Goal: Information Seeking & Learning: Learn about a topic

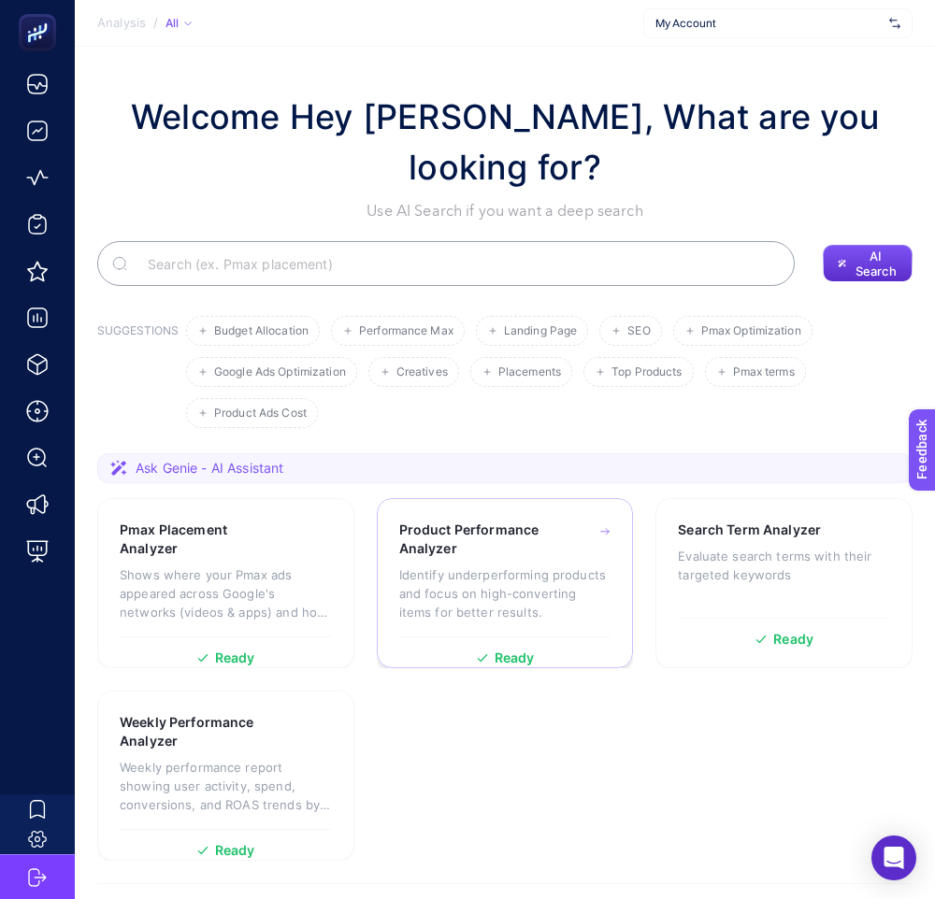
click at [519, 521] on h3 "Product Performance Analyzer" at bounding box center [476, 539] width 155 height 37
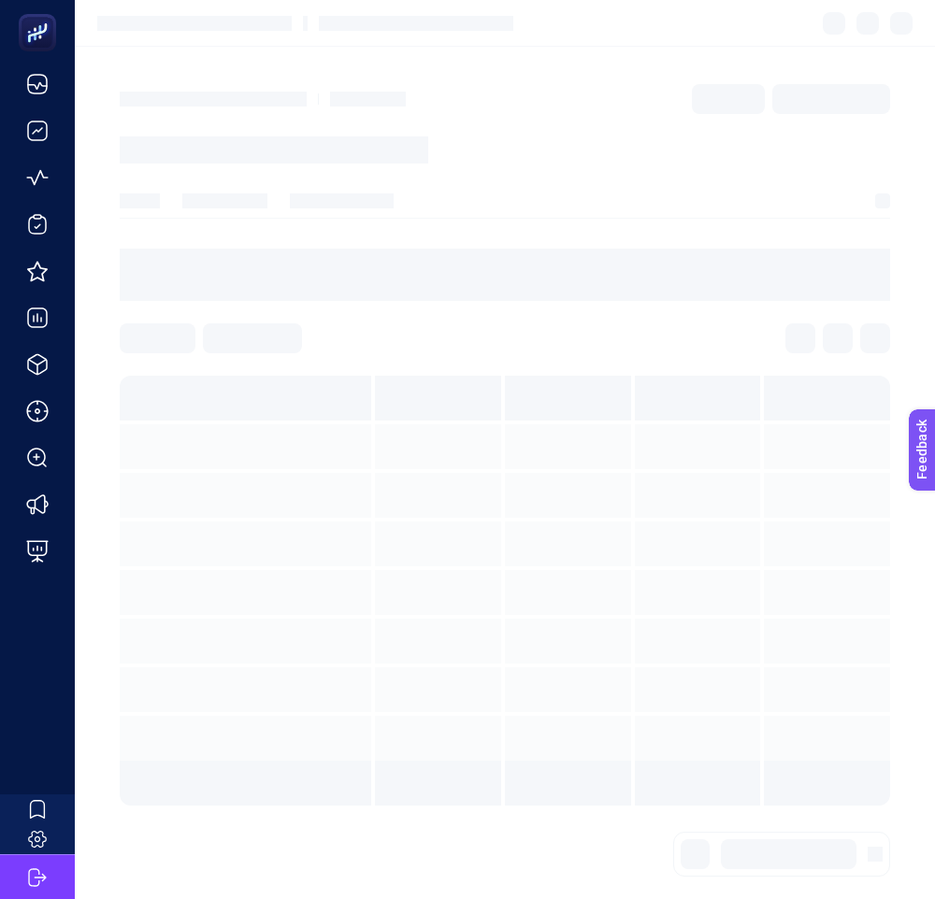
click at [639, 310] on section at bounding box center [505, 527] width 770 height 557
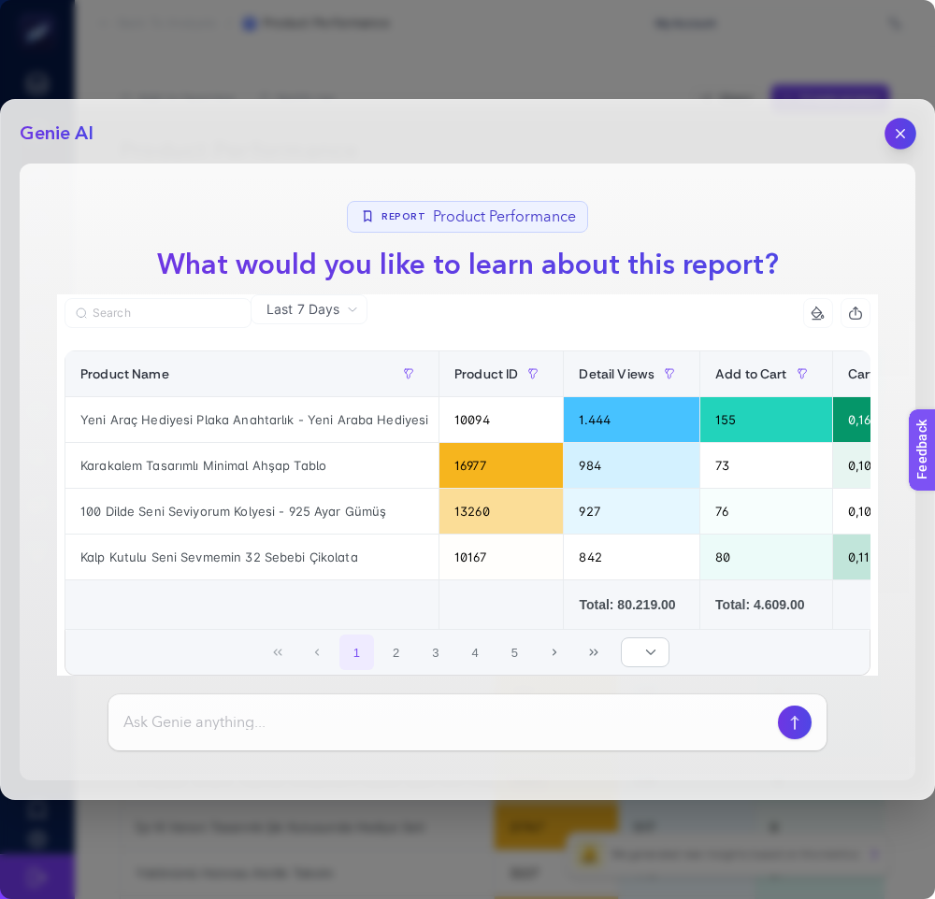
click at [889, 137] on button "button" at bounding box center [900, 134] width 32 height 32
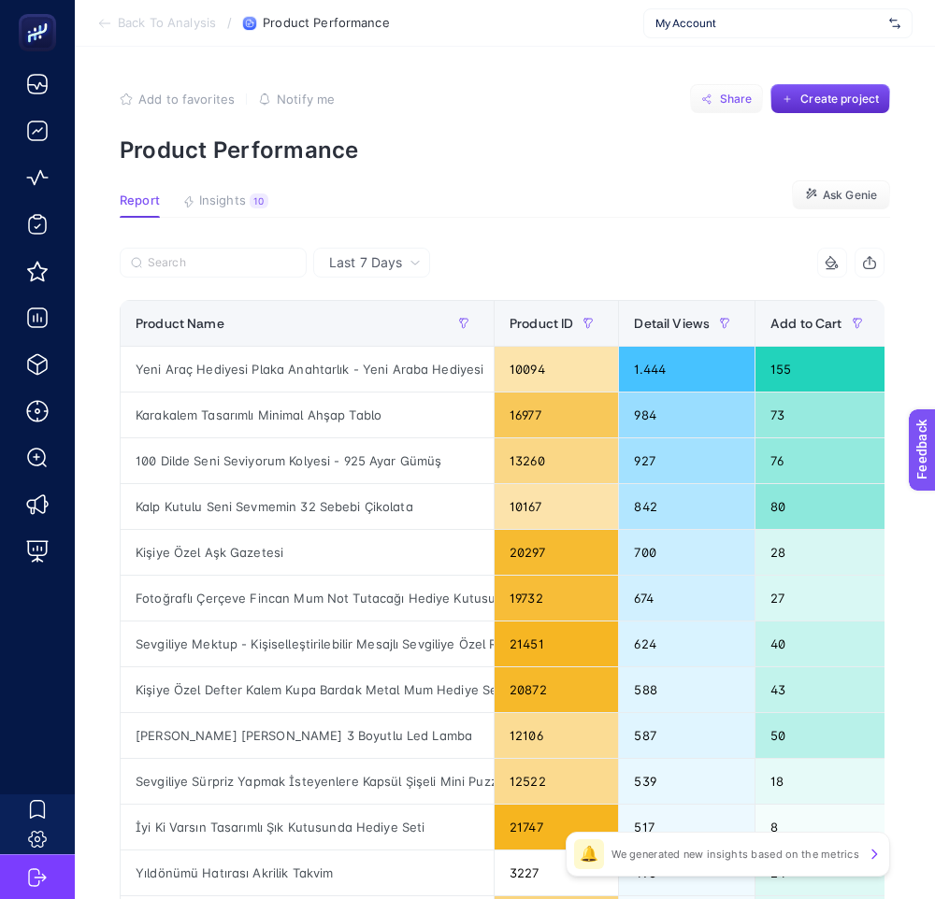
click at [714, 106] on button "Share" at bounding box center [726, 99] width 73 height 30
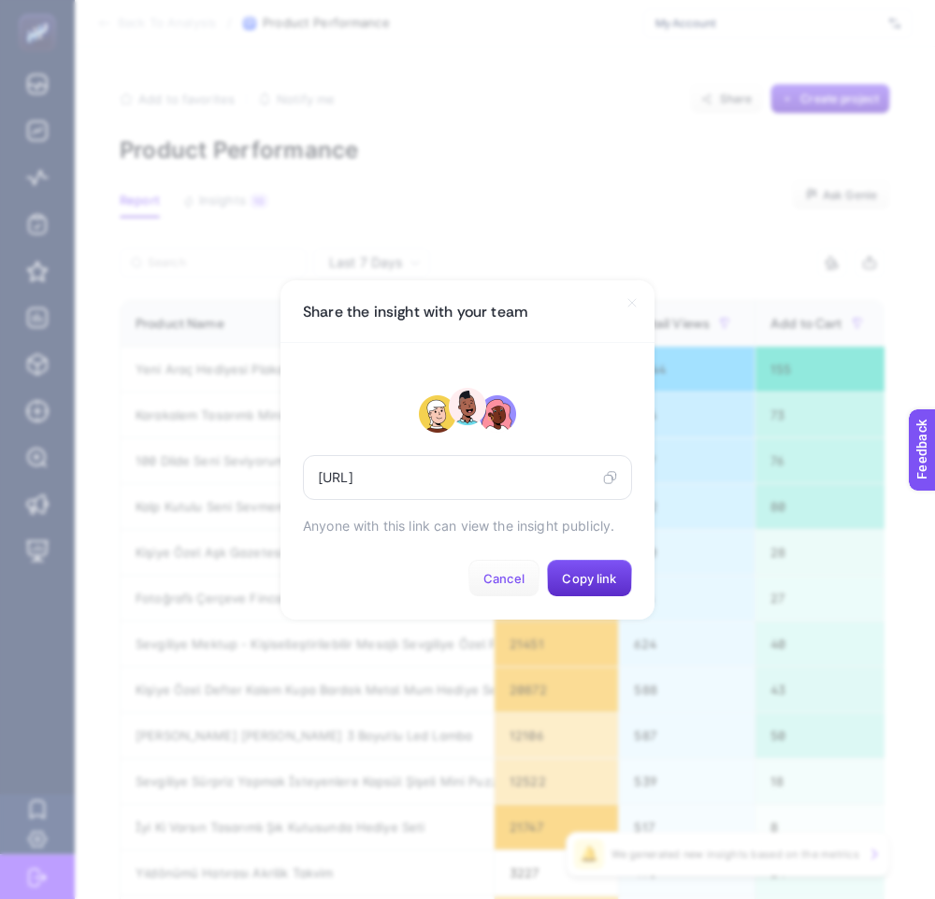
click at [509, 578] on span "Cancel" at bounding box center [503, 578] width 41 height 15
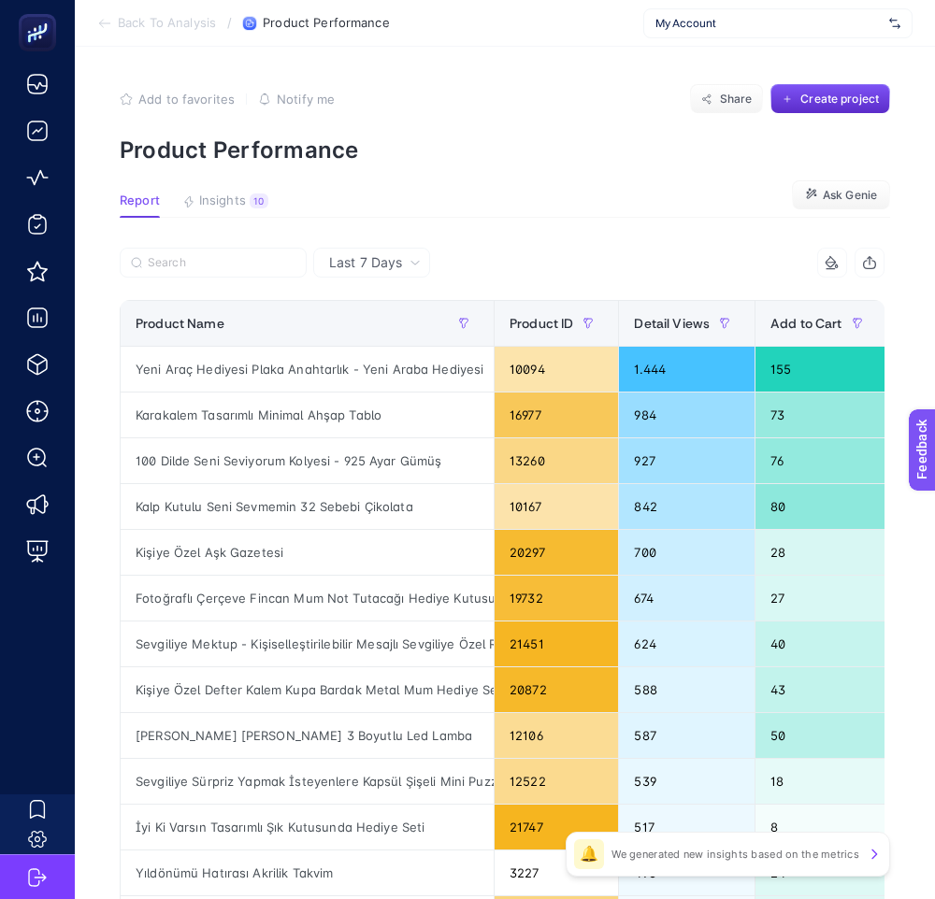
click at [698, 21] on span "My Account" at bounding box center [768, 23] width 226 height 15
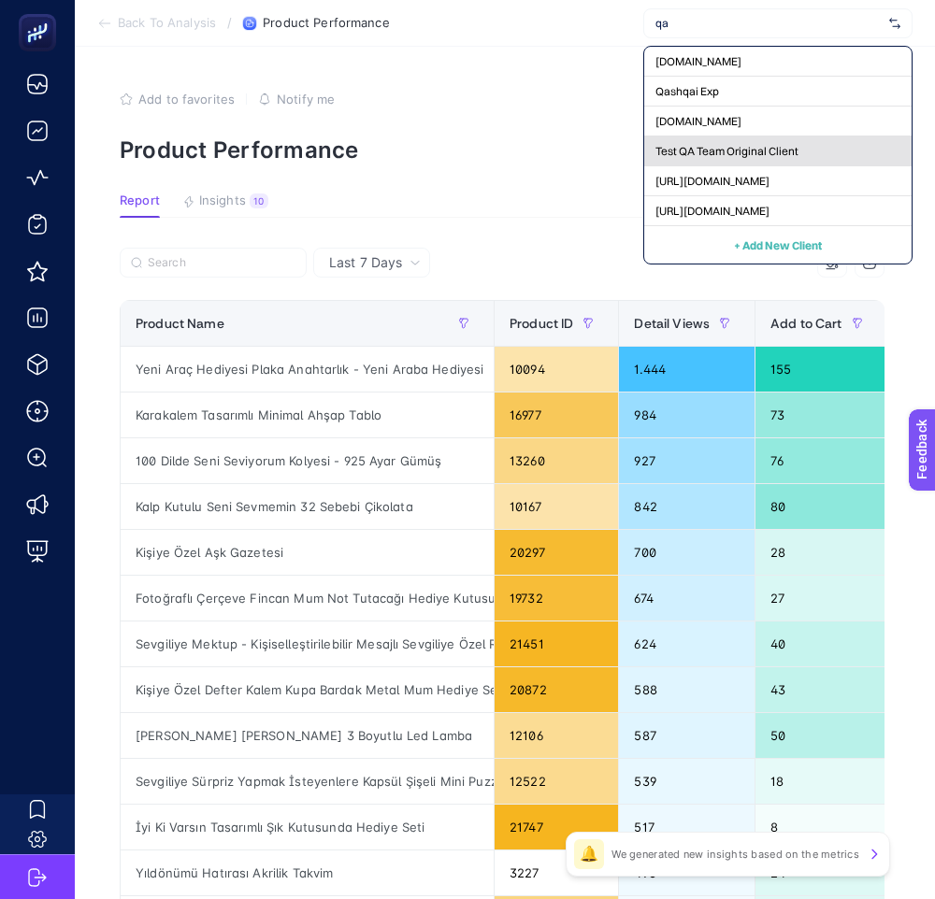
type input "qa"
click at [707, 158] on div "Test QA Team Original Client" at bounding box center [777, 151] width 267 height 30
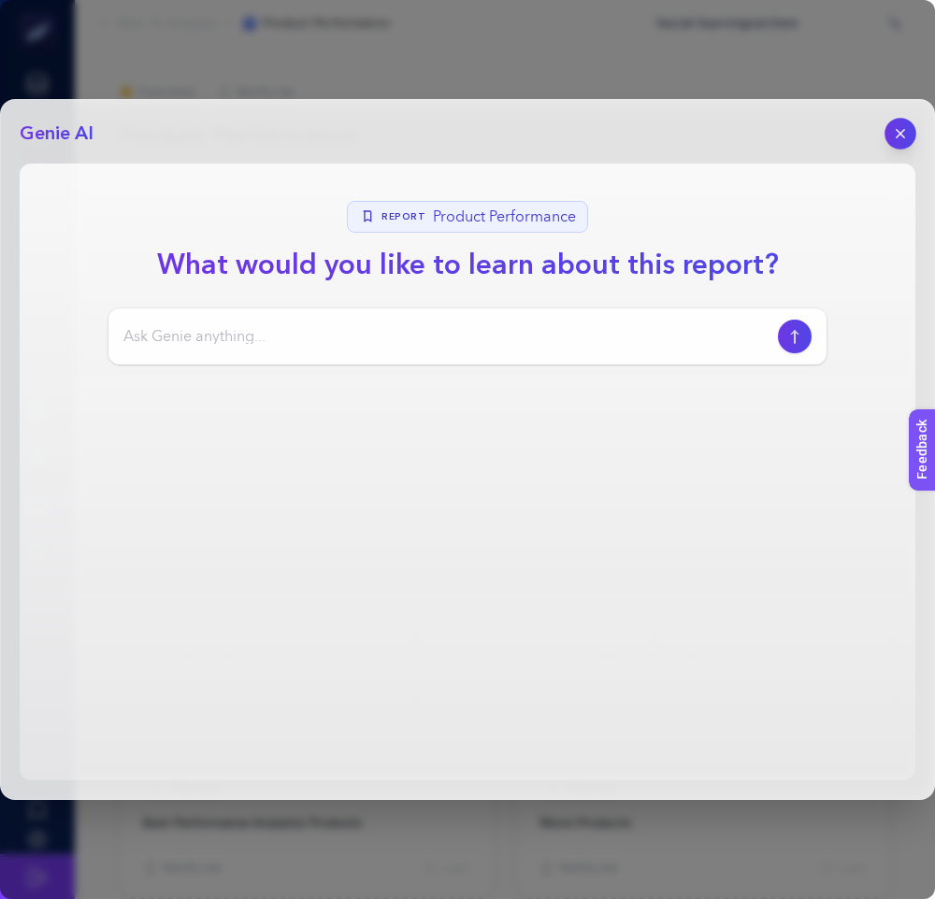
click at [897, 123] on button "button" at bounding box center [900, 134] width 32 height 32
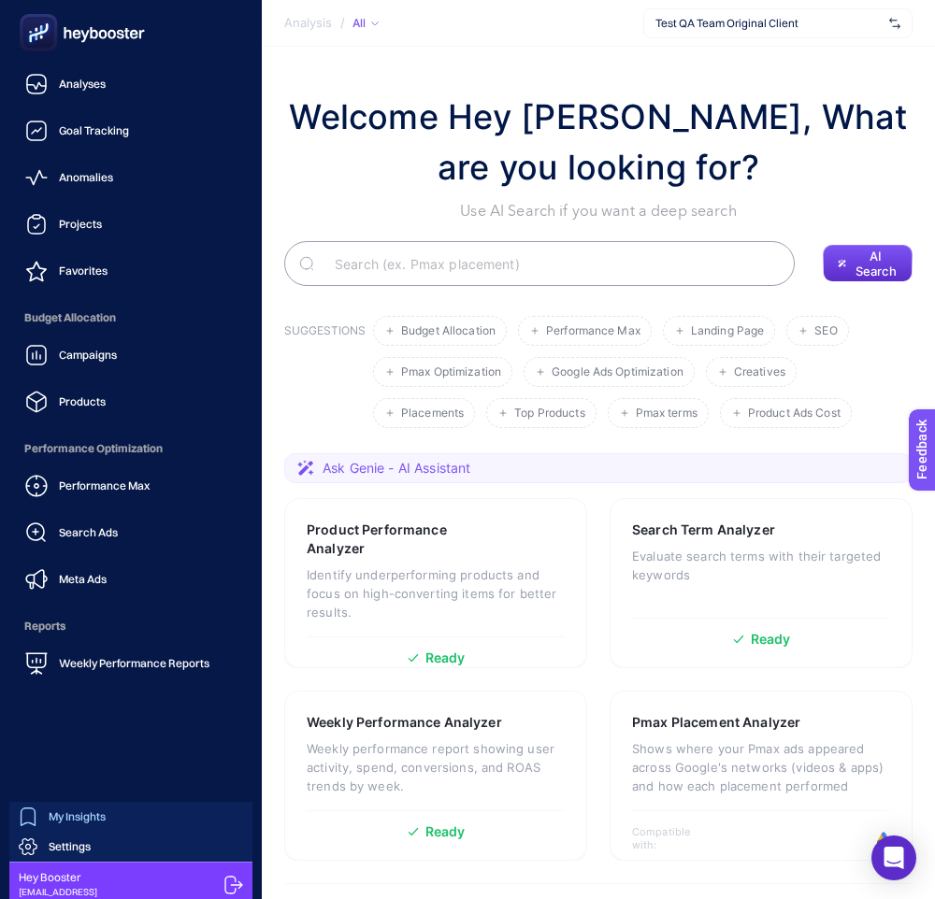
click at [89, 807] on div "My Insights" at bounding box center [62, 816] width 87 height 19
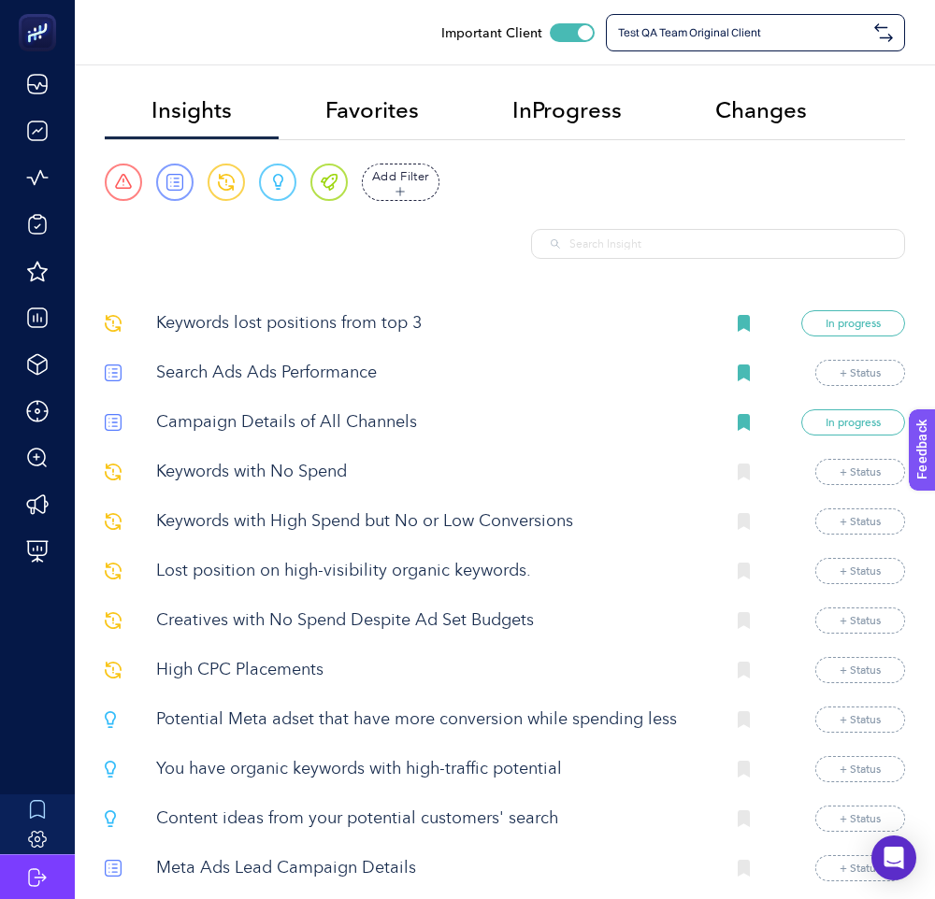
click at [354, 323] on p "Keywords lost positions from top 3" at bounding box center [432, 323] width 553 height 25
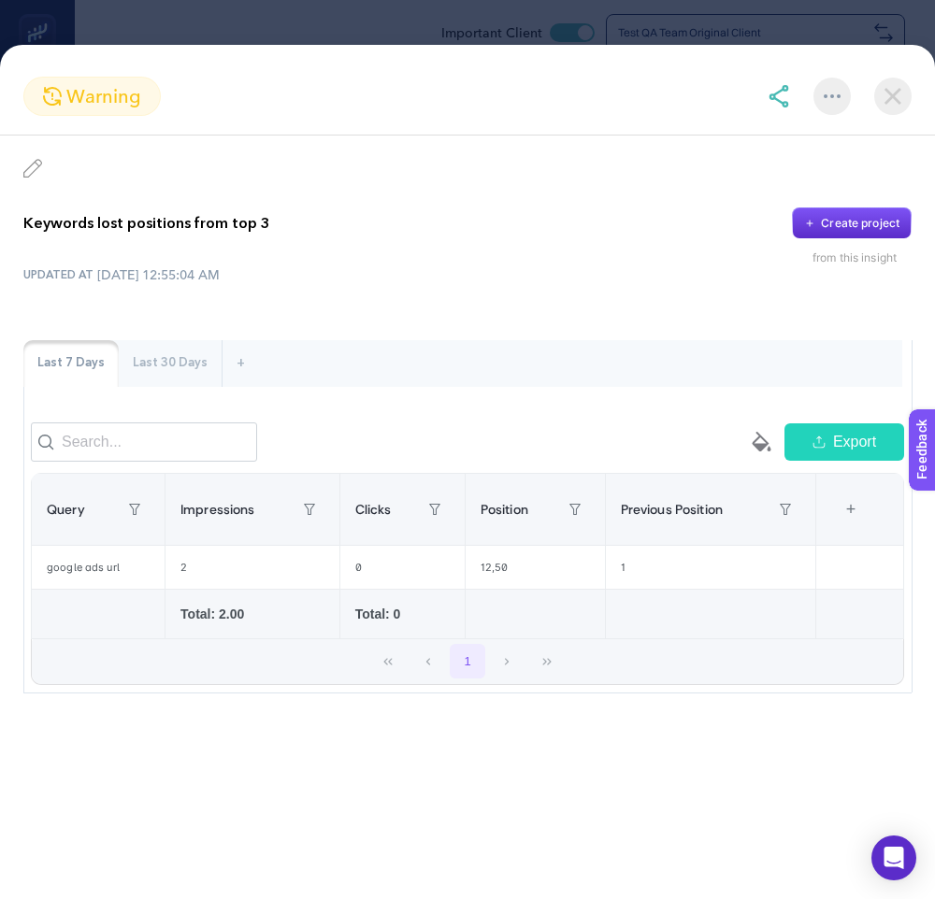
click at [898, 98] on img at bounding box center [892, 96] width 37 height 37
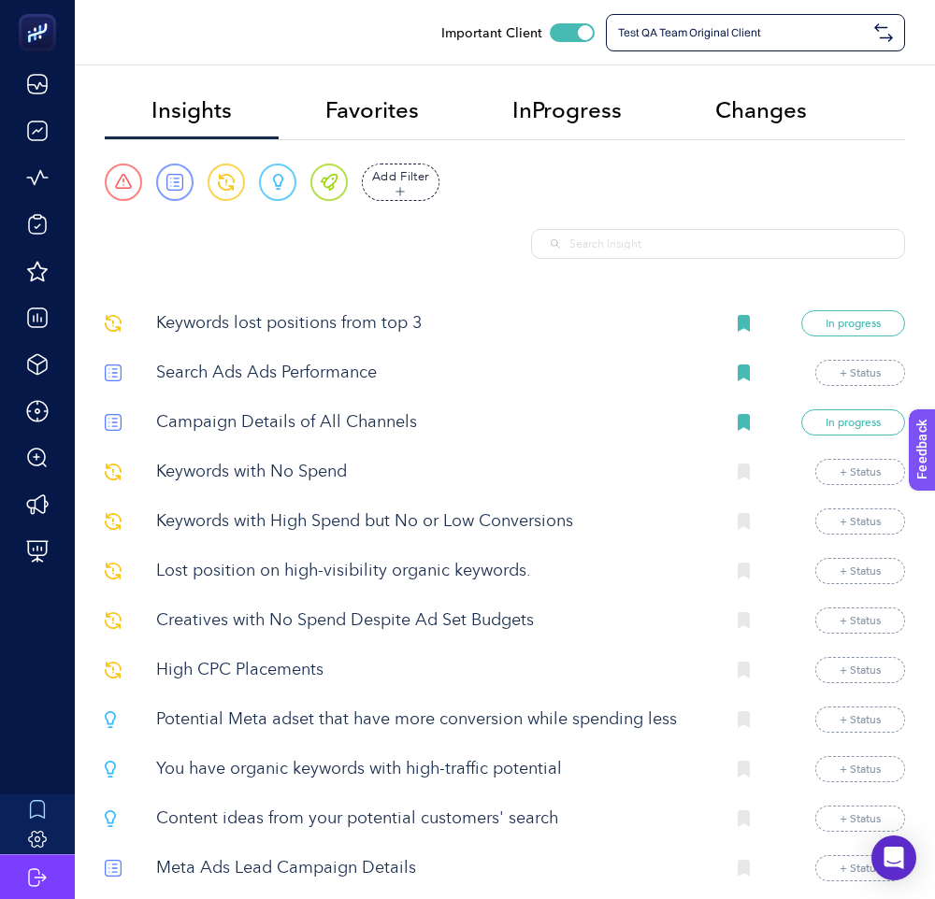
click at [362, 373] on p "Search Ads Ads Performance" at bounding box center [432, 373] width 553 height 25
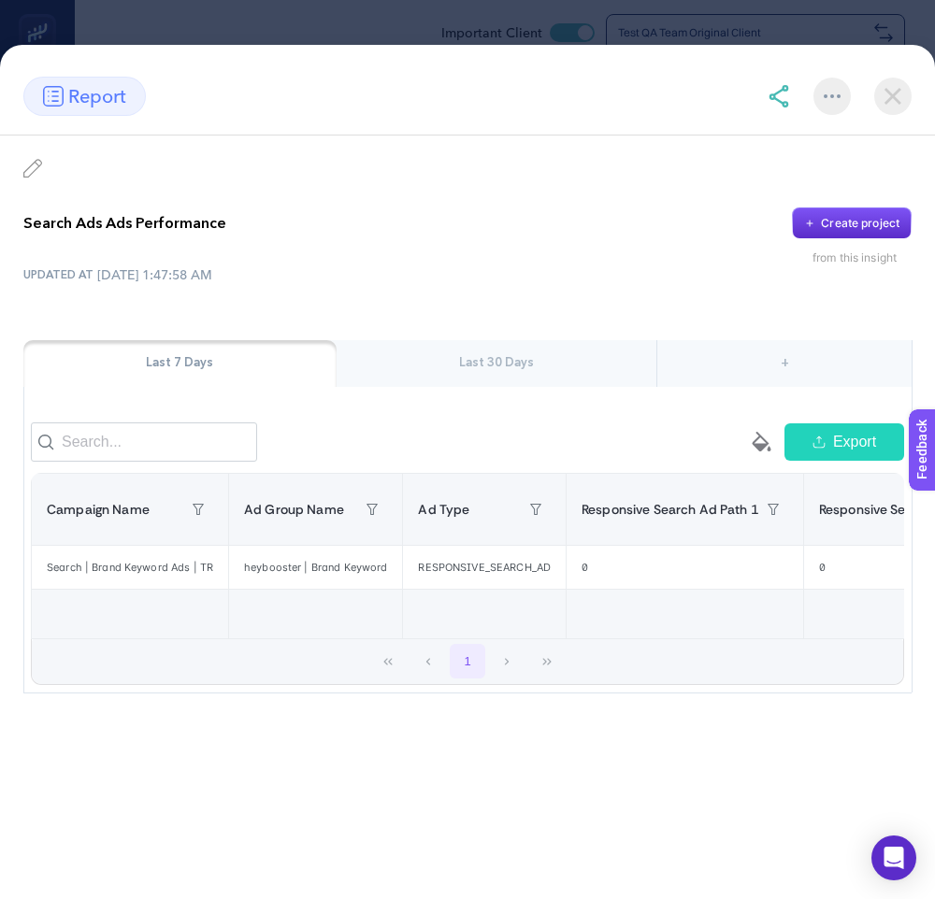
click at [781, 96] on img at bounding box center [778, 96] width 22 height 22
